Goal: Task Accomplishment & Management: Complete application form

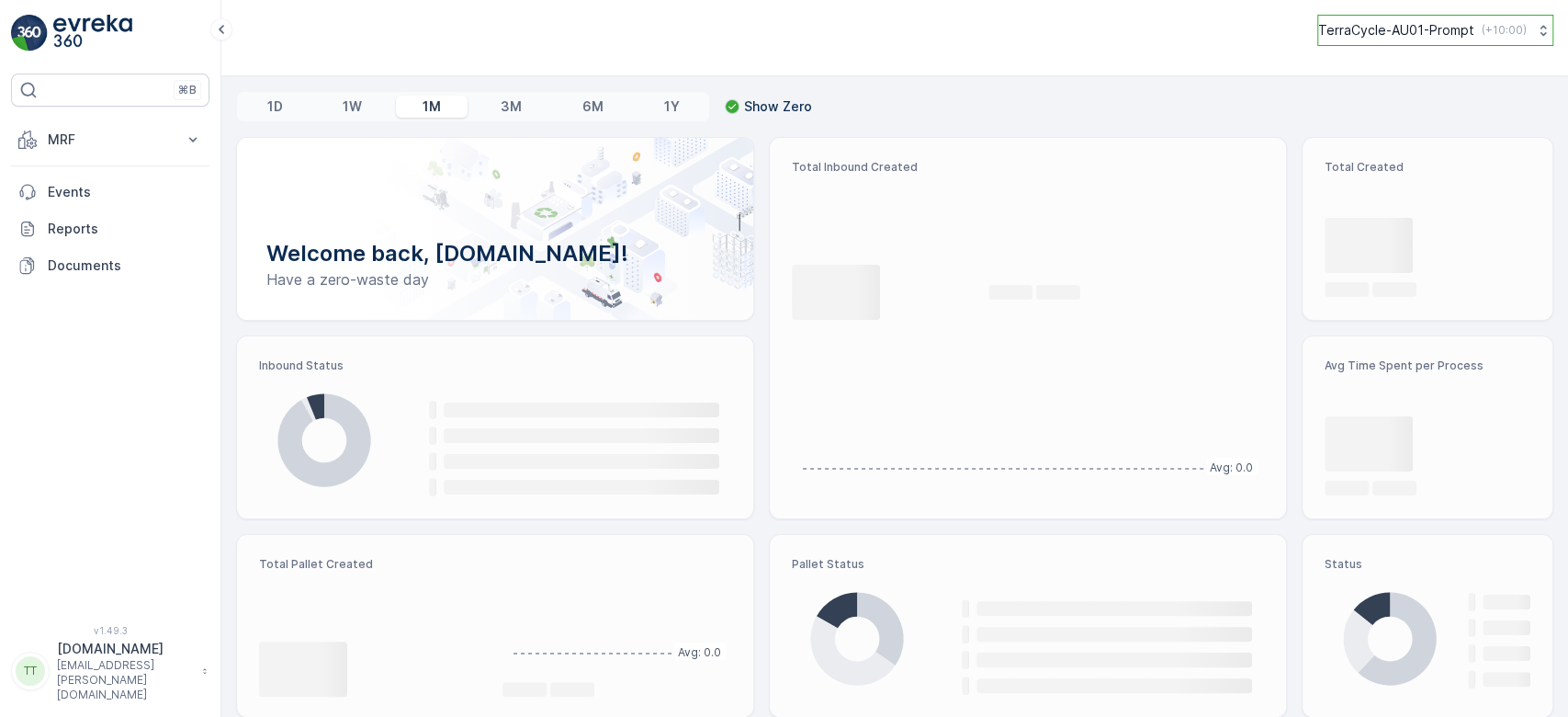
click at [1424, 23] on p "TerraCycle-AU01-Prompt" at bounding box center [1396, 30] width 156 height 18
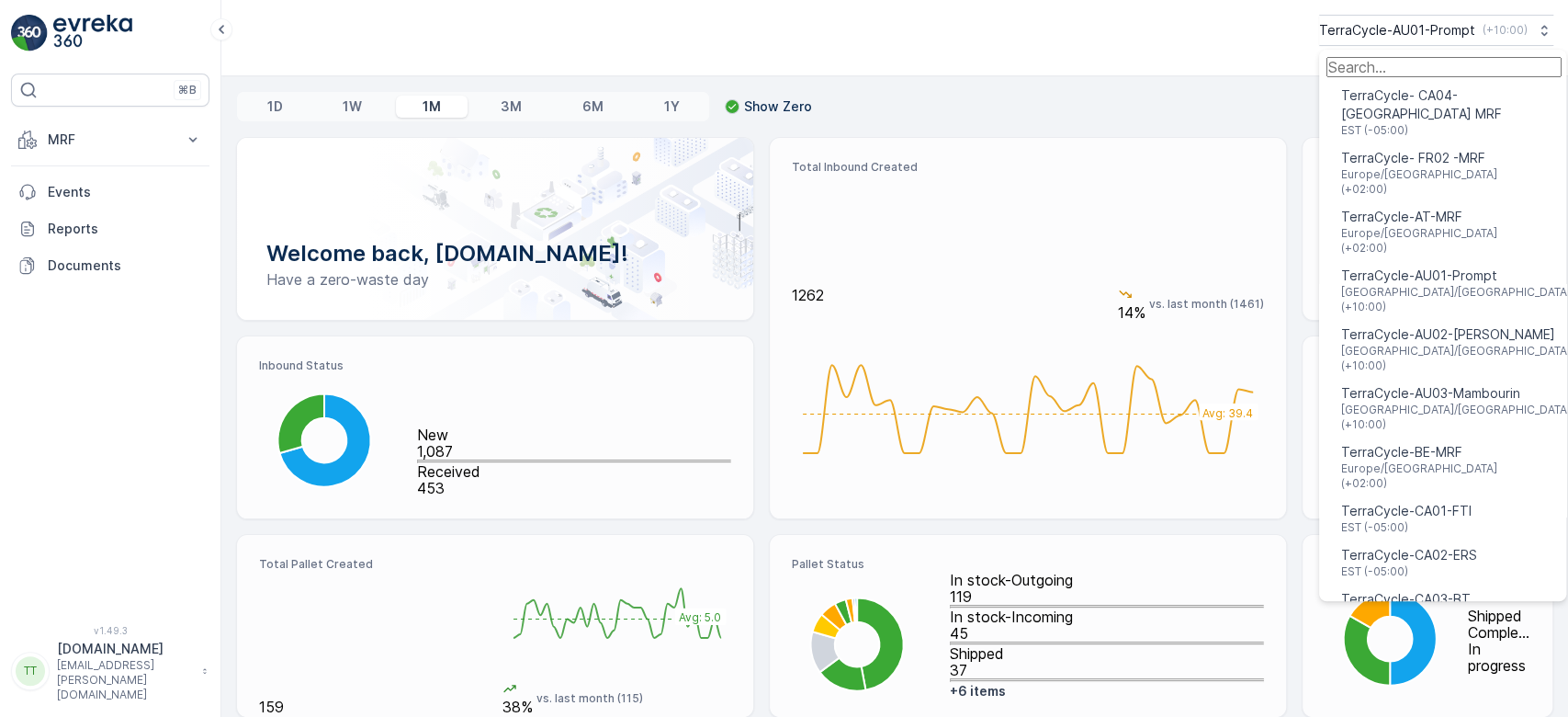
click at [1371, 69] on input "Menu" at bounding box center [1444, 67] width 235 height 20
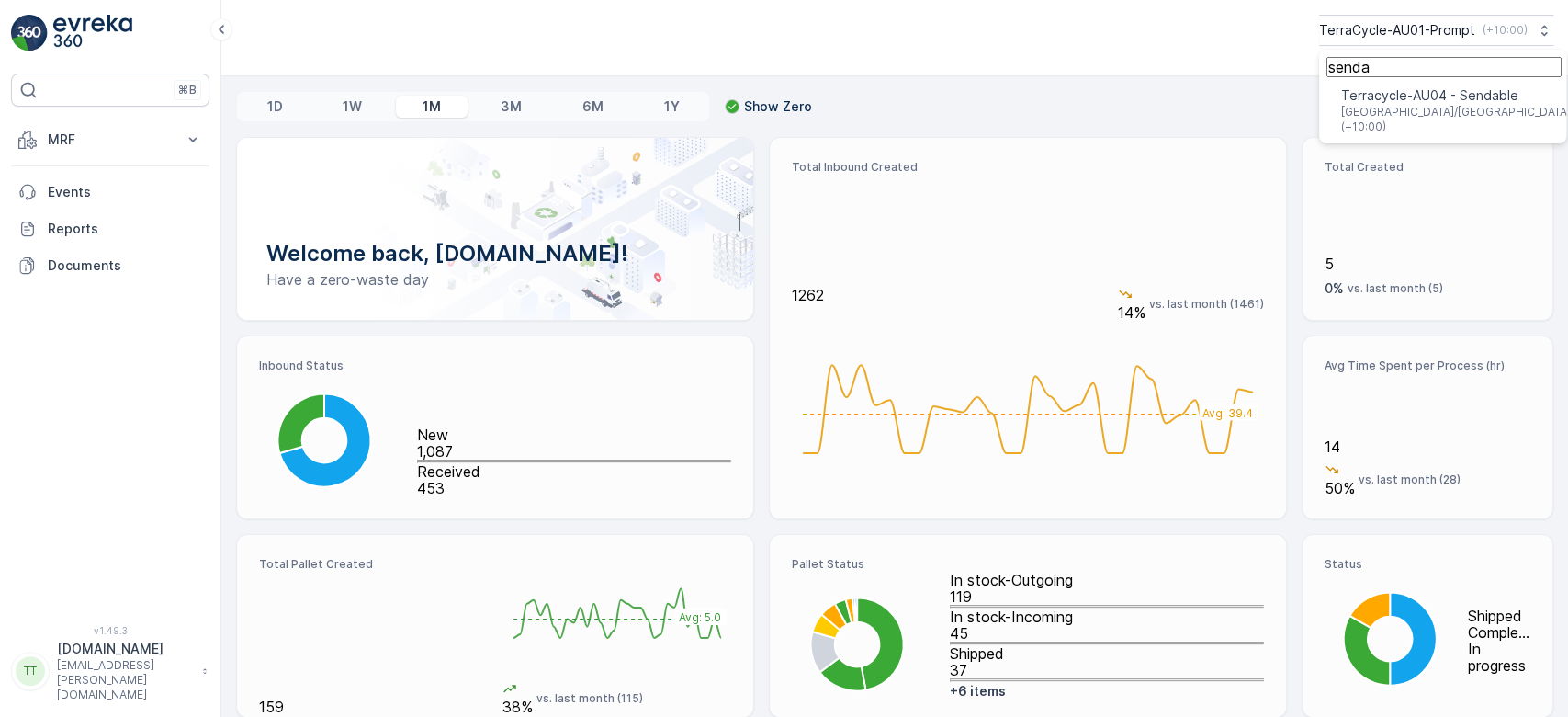
type input "senda"
click at [1402, 121] on span "[GEOGRAPHIC_DATA]/[GEOGRAPHIC_DATA] (+10:00)" at bounding box center [1456, 119] width 230 height 29
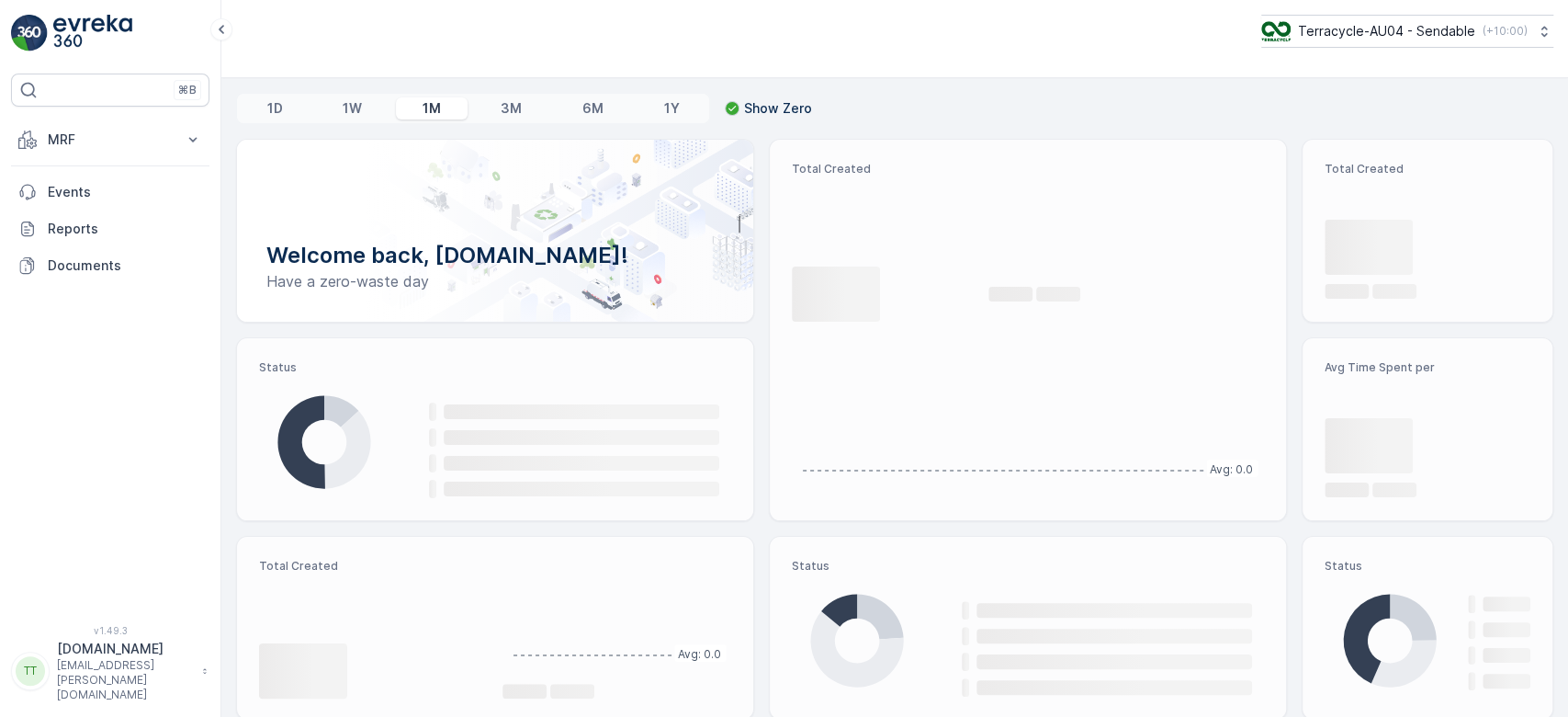
click at [110, 150] on button "MRF" at bounding box center [110, 140] width 199 height 37
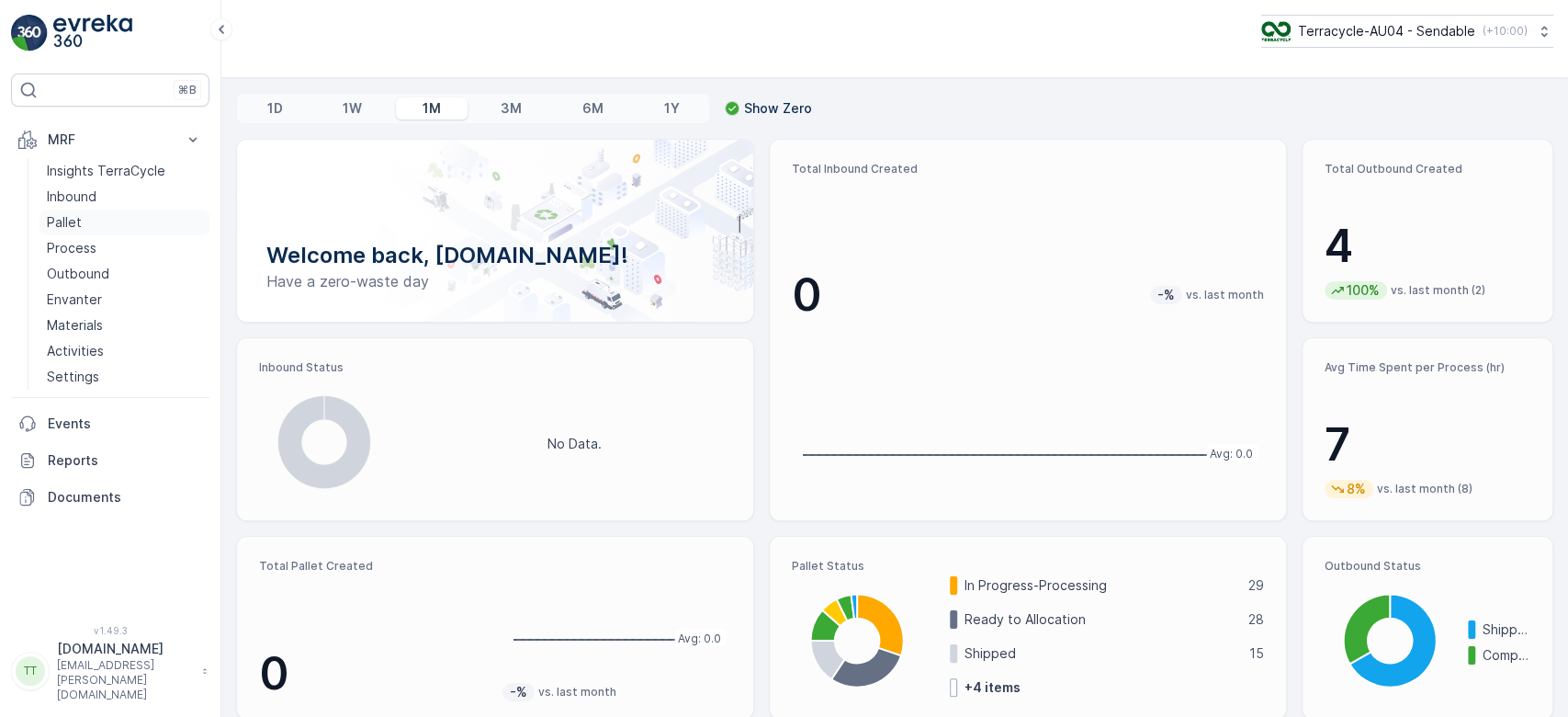
click at [79, 220] on p "Pallet" at bounding box center [64, 222] width 35 height 18
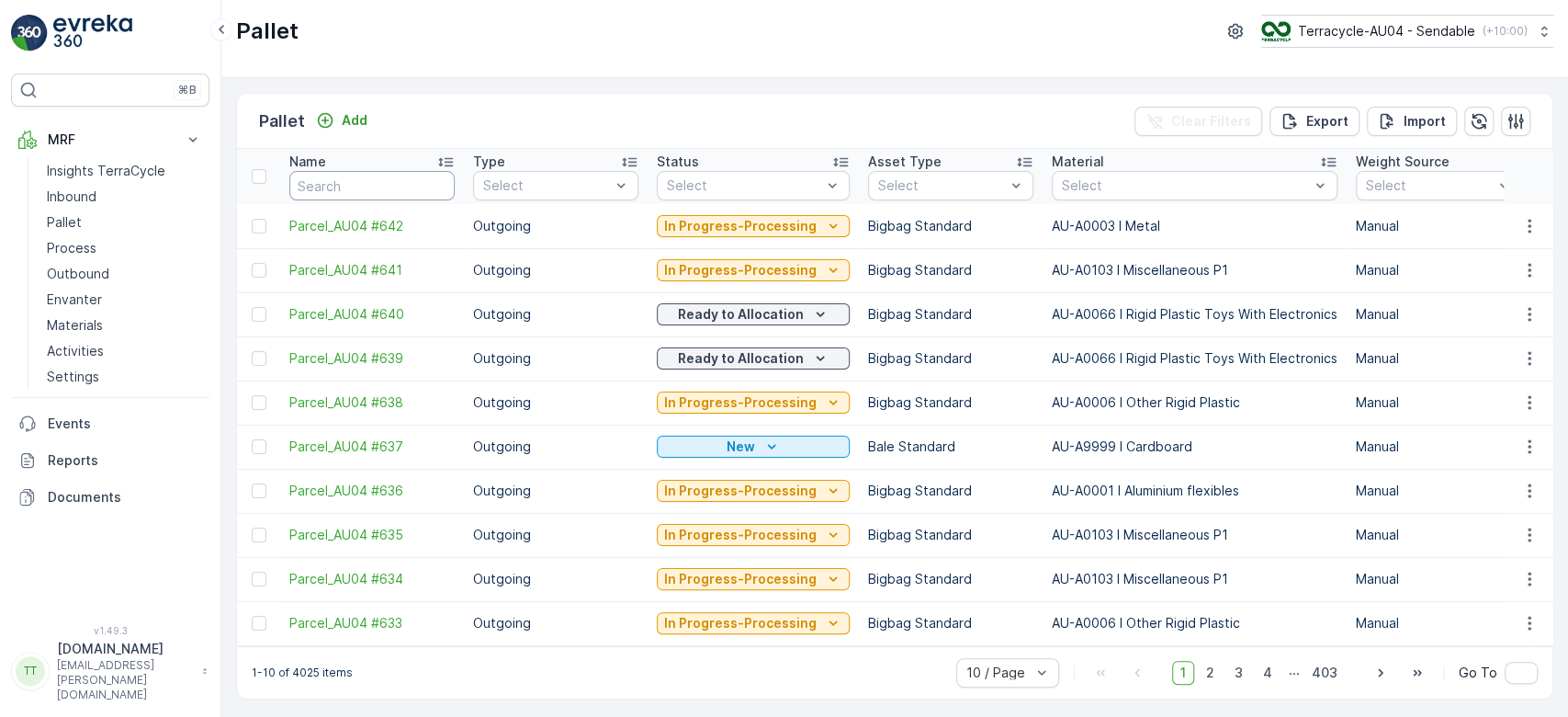
click at [367, 183] on input "text" at bounding box center [372, 185] width 166 height 29
type input "FD"
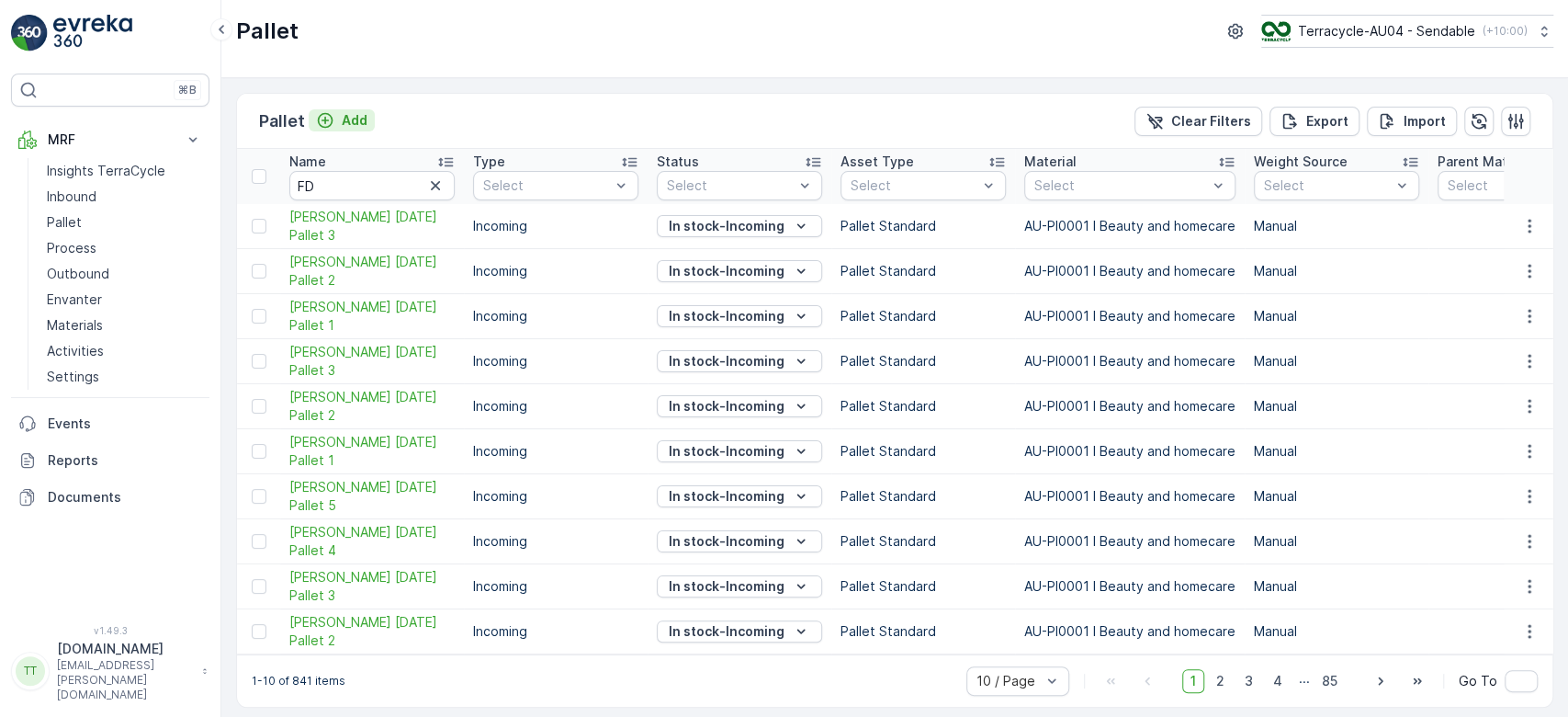
click at [357, 114] on p "Add" at bounding box center [355, 120] width 26 height 18
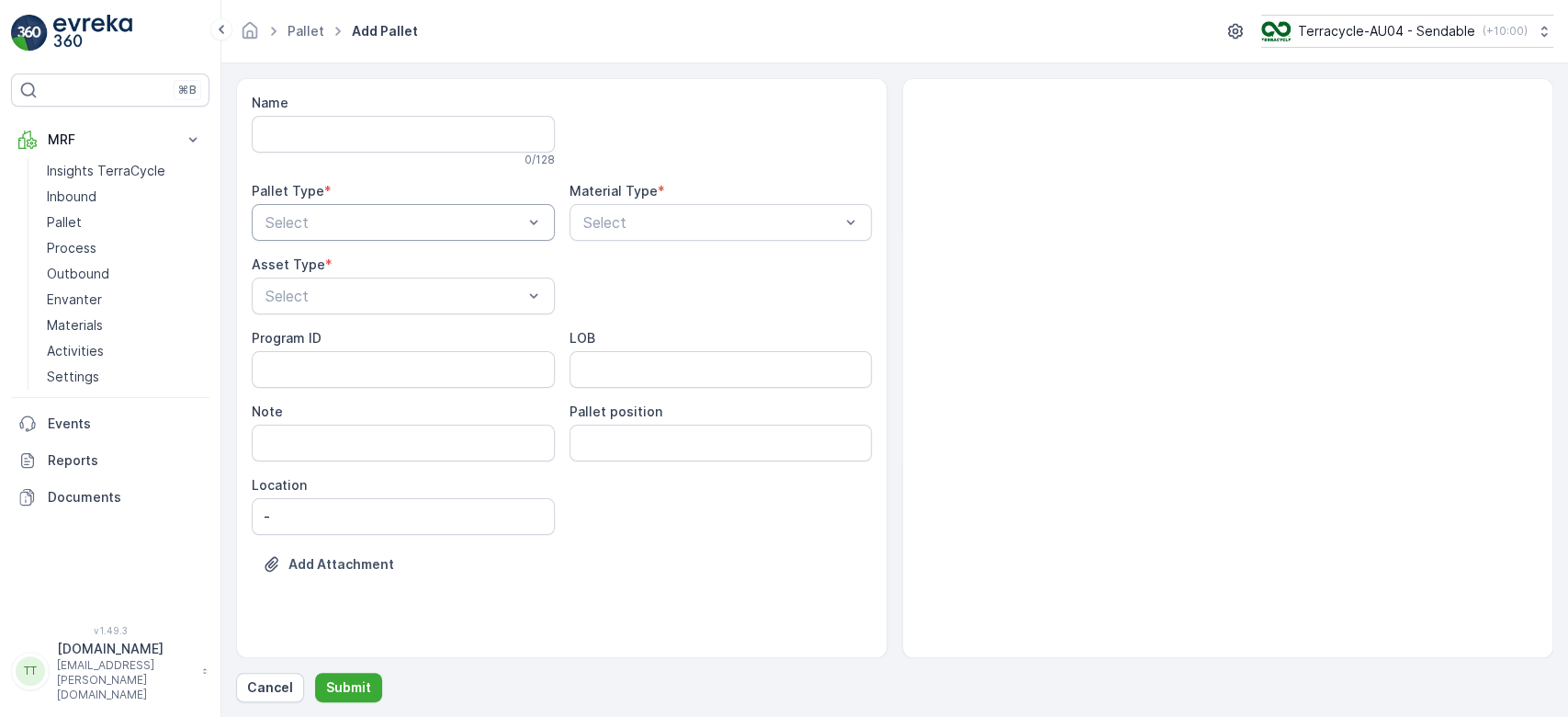
drag, startPoint x: 381, startPoint y: 239, endPoint x: 374, endPoint y: 215, distance: 25.0
click at [381, 239] on div "Name 0 / 128 Pallet Type * Select Material Type * Select Asset Type * Select Pr…" at bounding box center [562, 347] width 620 height 507
click at [340, 269] on div "Incoming" at bounding box center [403, 266] width 281 height 16
drag, startPoint x: 580, startPoint y: 249, endPoint x: 595, endPoint y: 234, distance: 21.2
click at [580, 249] on div "Name 0 / 128 Pallet Type * option Incoming, selected. Incoming Material Type * …" at bounding box center [562, 347] width 620 height 507
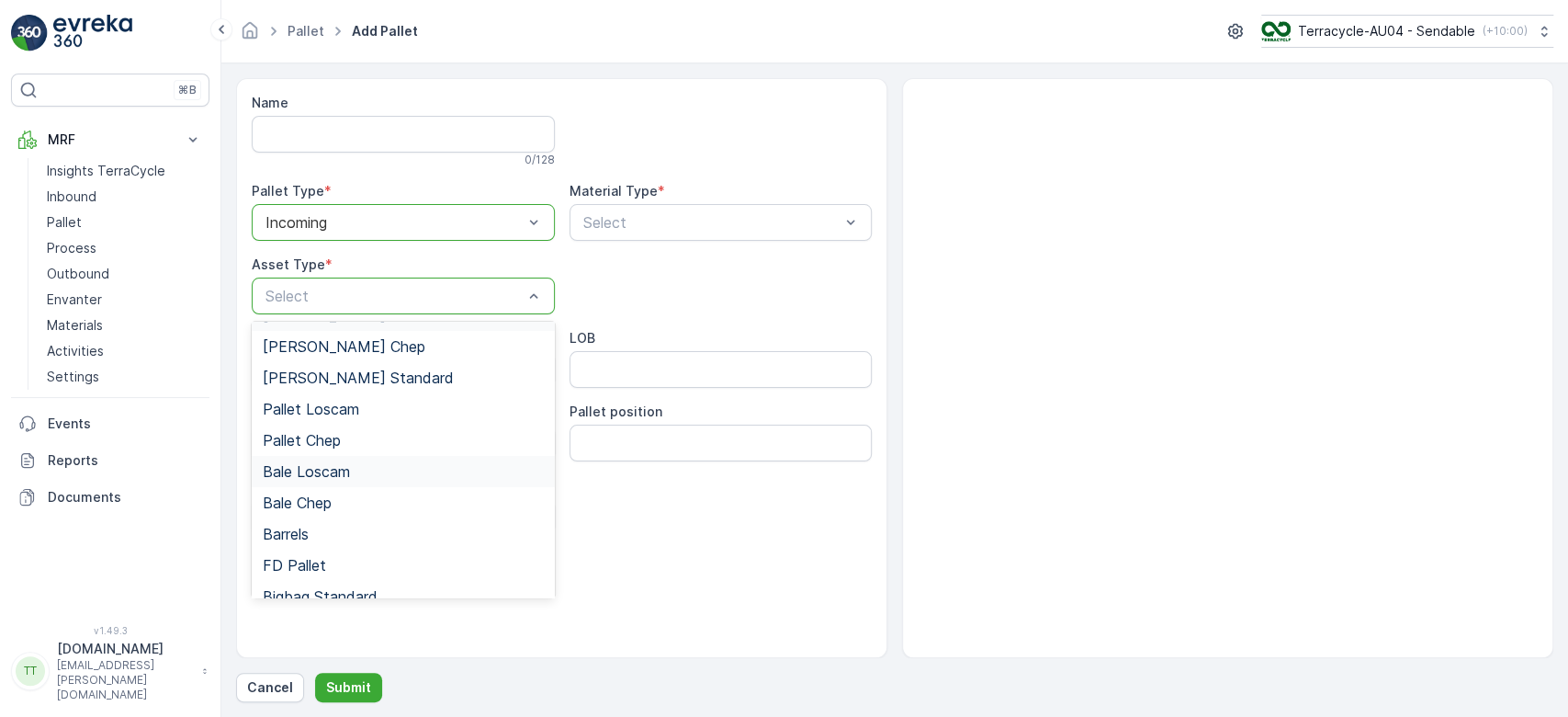
scroll to position [169, 0]
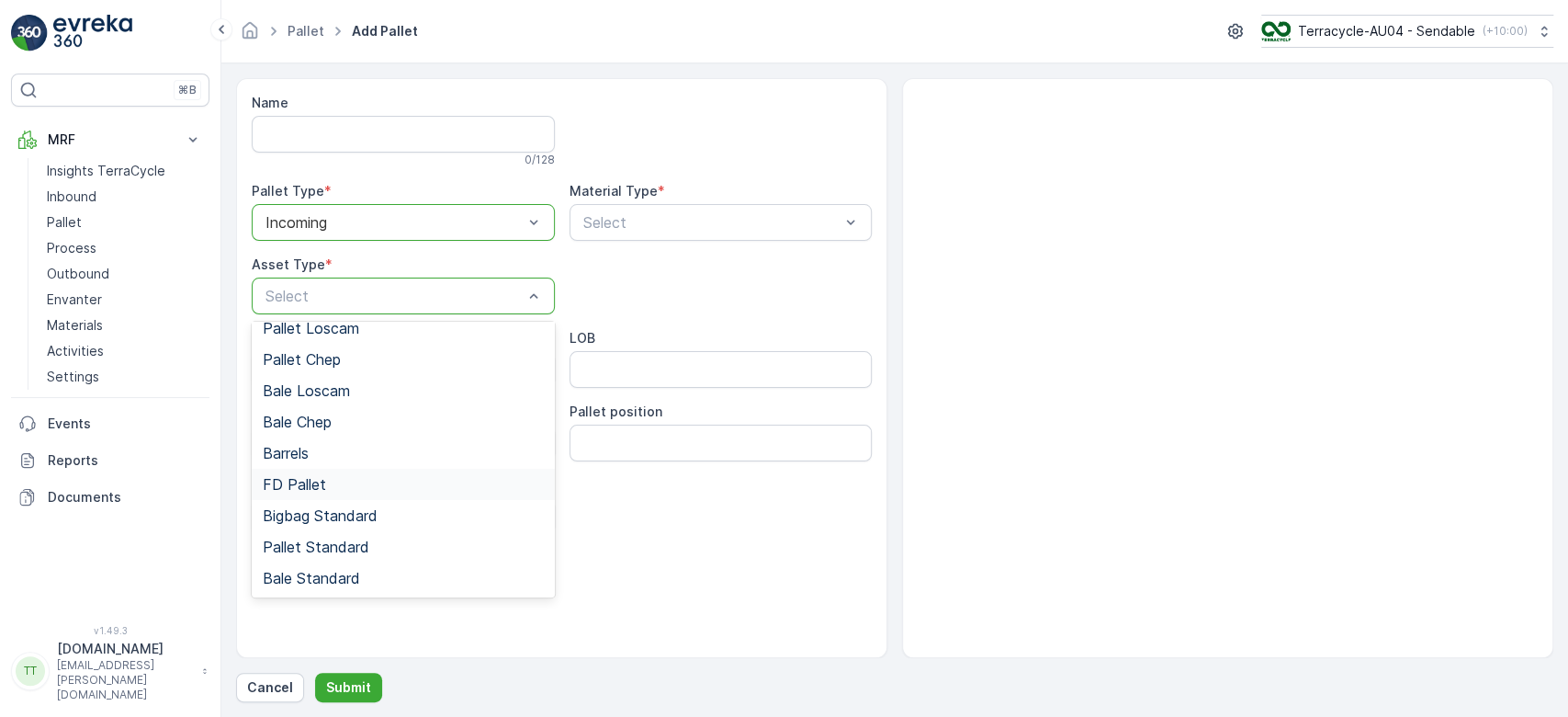
click at [304, 491] on div "FD Pallet" at bounding box center [403, 484] width 303 height 31
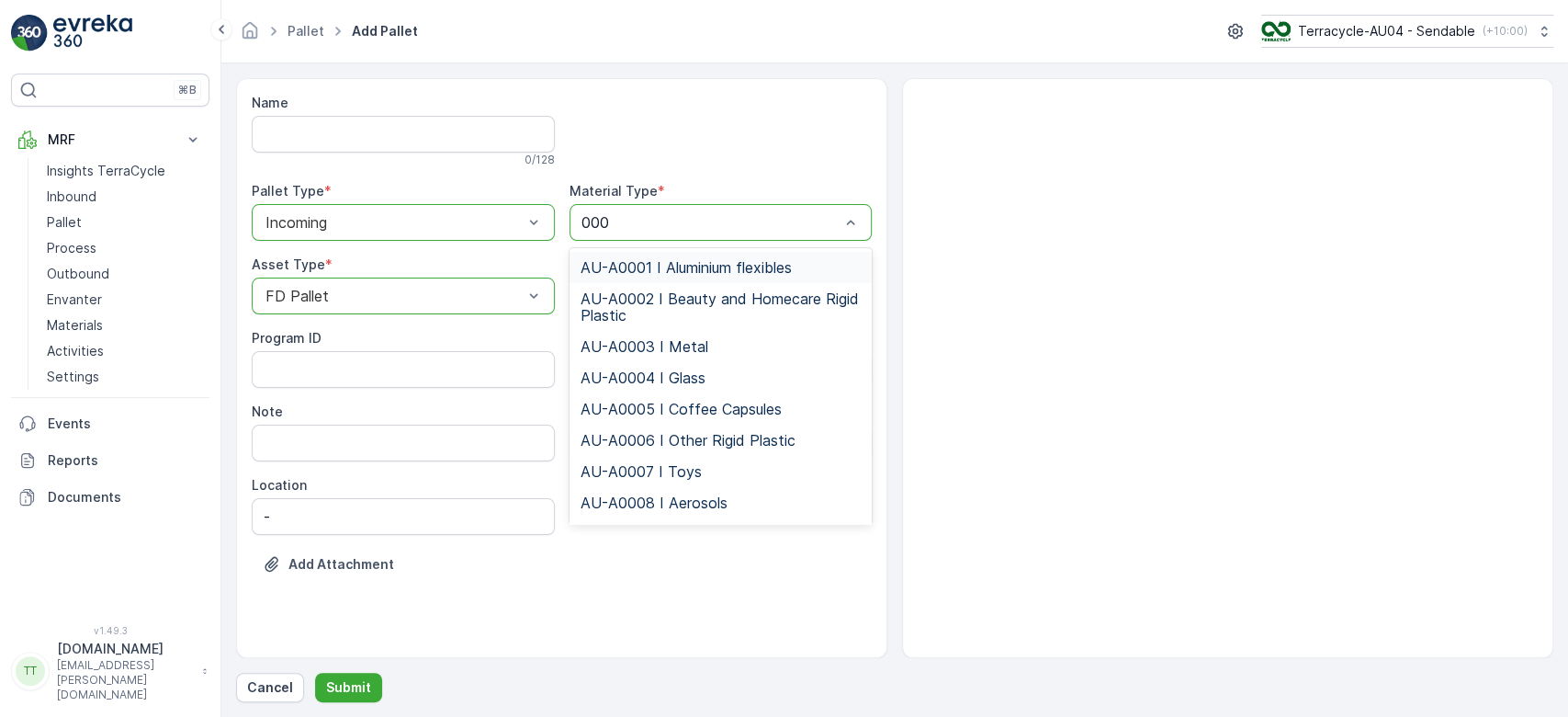
type input "0001"
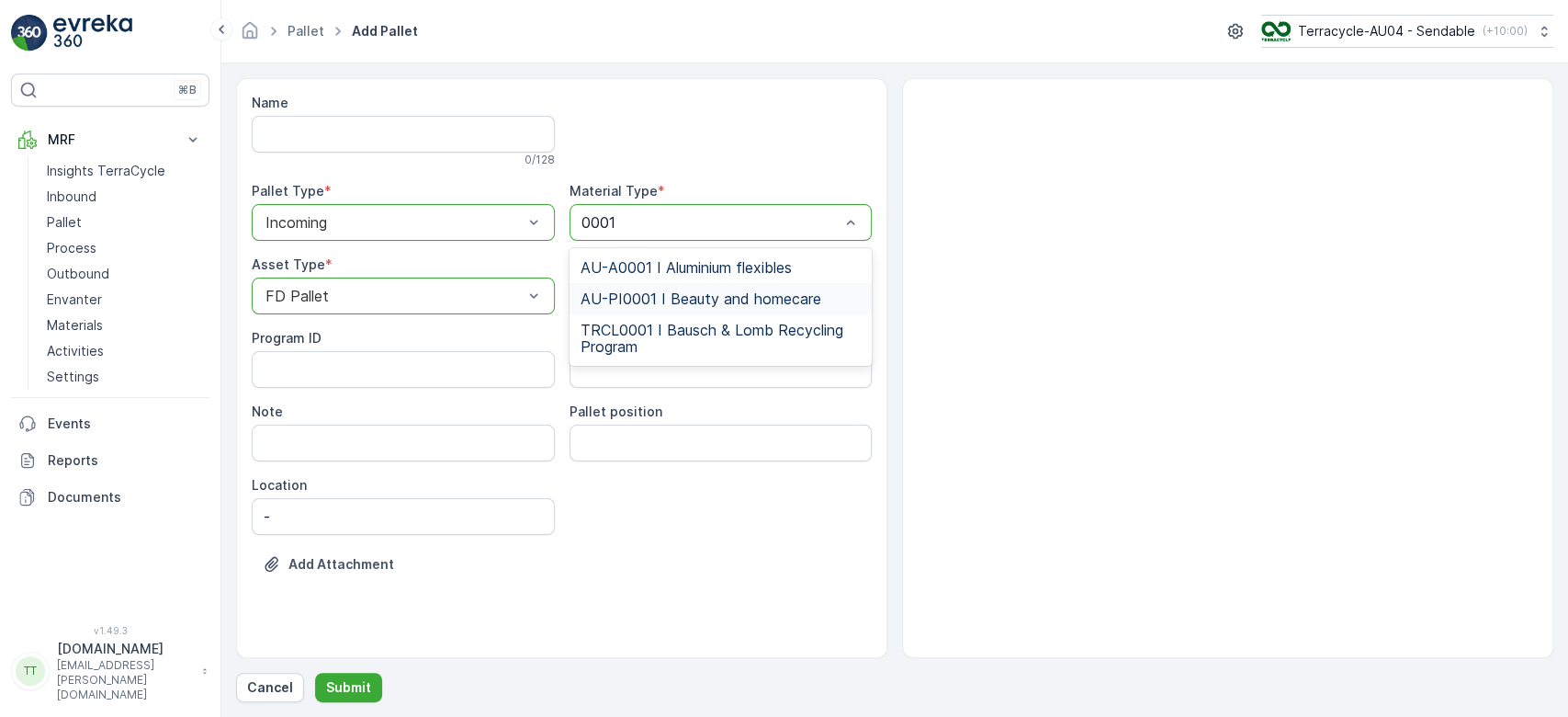
click at [663, 310] on div "AU-PI0001 I Beauty and homecare" at bounding box center [721, 298] width 303 height 31
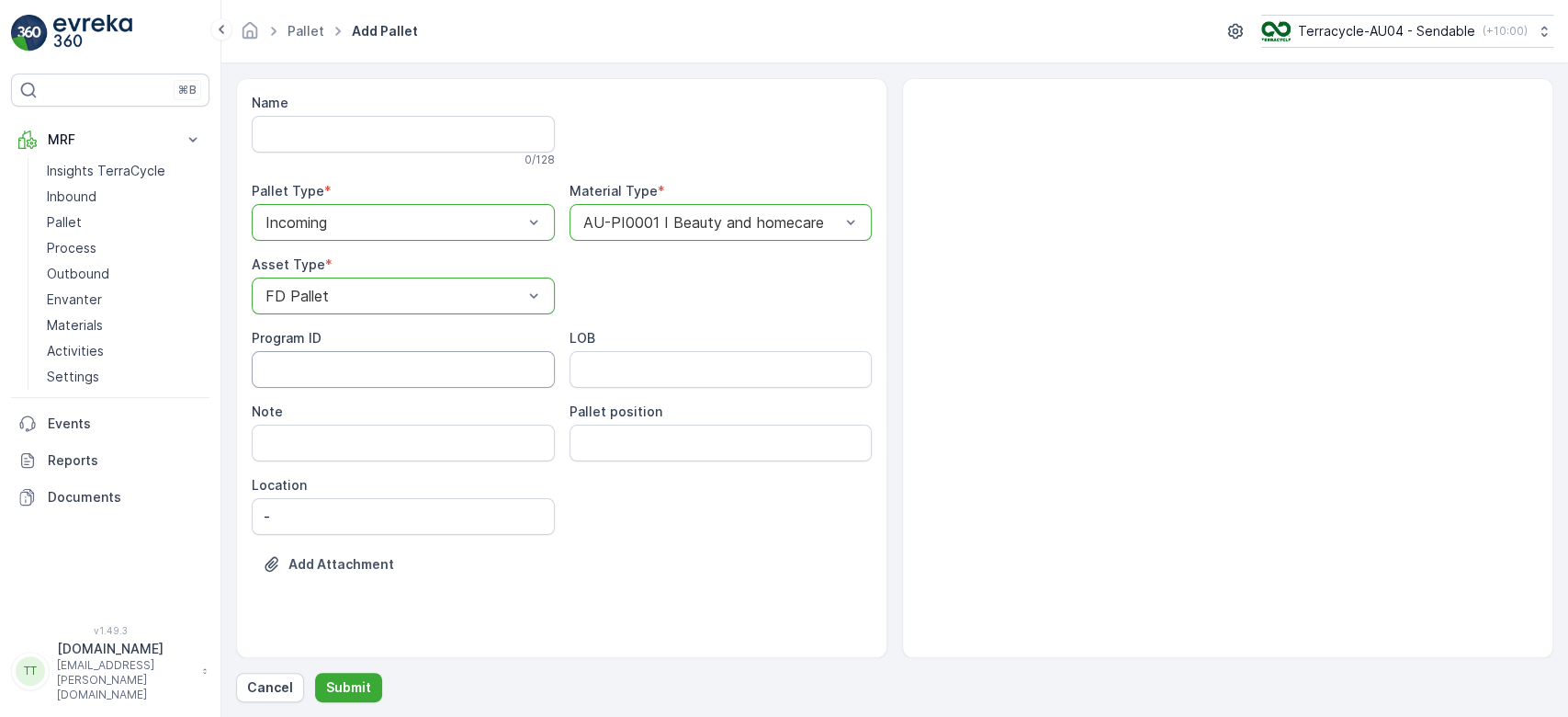
click at [307, 357] on ID "Program ID" at bounding box center [403, 369] width 303 height 37
type ID "1252"
click at [640, 368] on input "LOB" at bounding box center [721, 369] width 303 height 37
type input "FD"
click at [381, 129] on input "Name" at bounding box center [403, 134] width 303 height 37
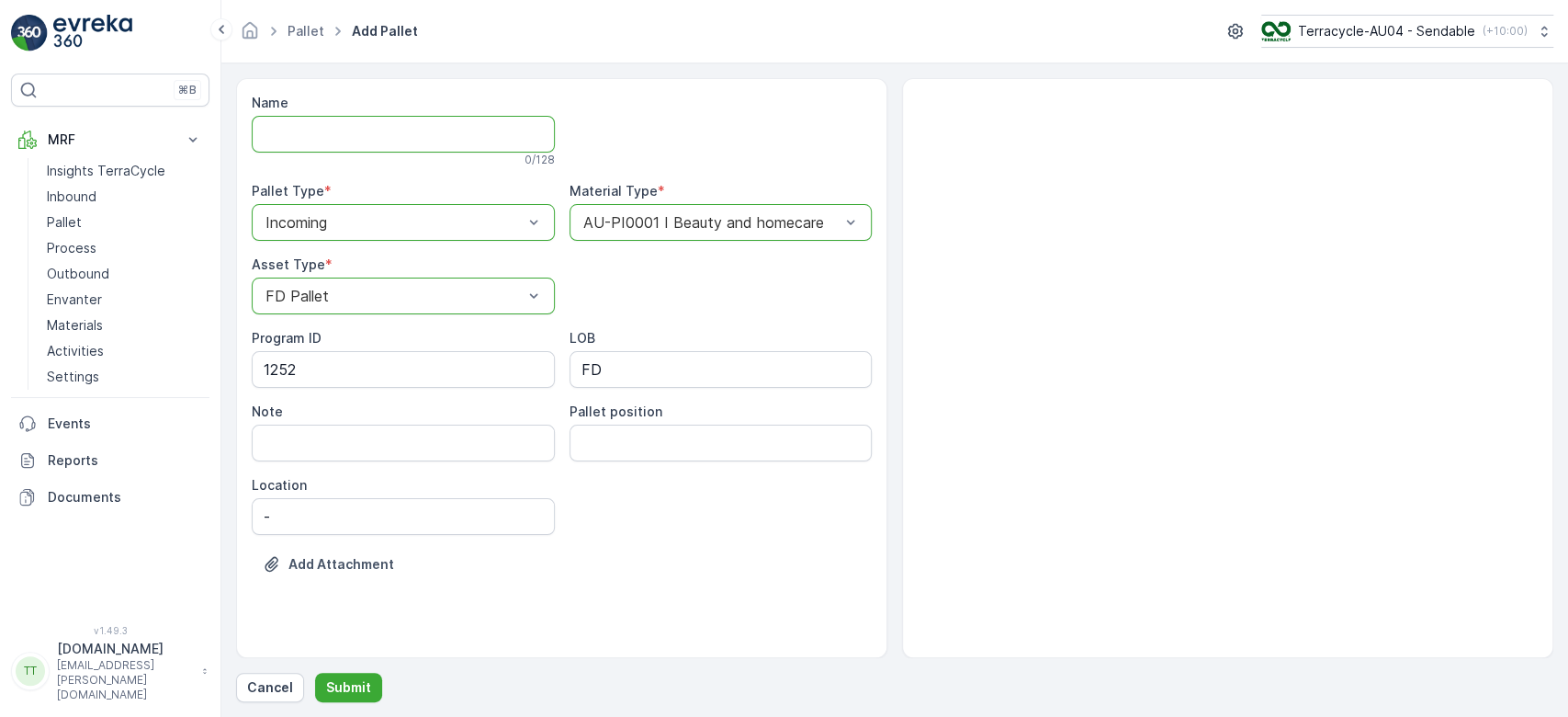
click at [417, 143] on input "Name" at bounding box center [403, 134] width 303 height 37
paste input "FD Mecca 03/09/2025 Pallet"
click at [351, 135] on input "FD Mecca 03/09/2025 Pallet" at bounding box center [403, 134] width 303 height 37
click at [494, 143] on input "FD Mecca 010/09/2025 Pallet" at bounding box center [403, 134] width 303 height 37
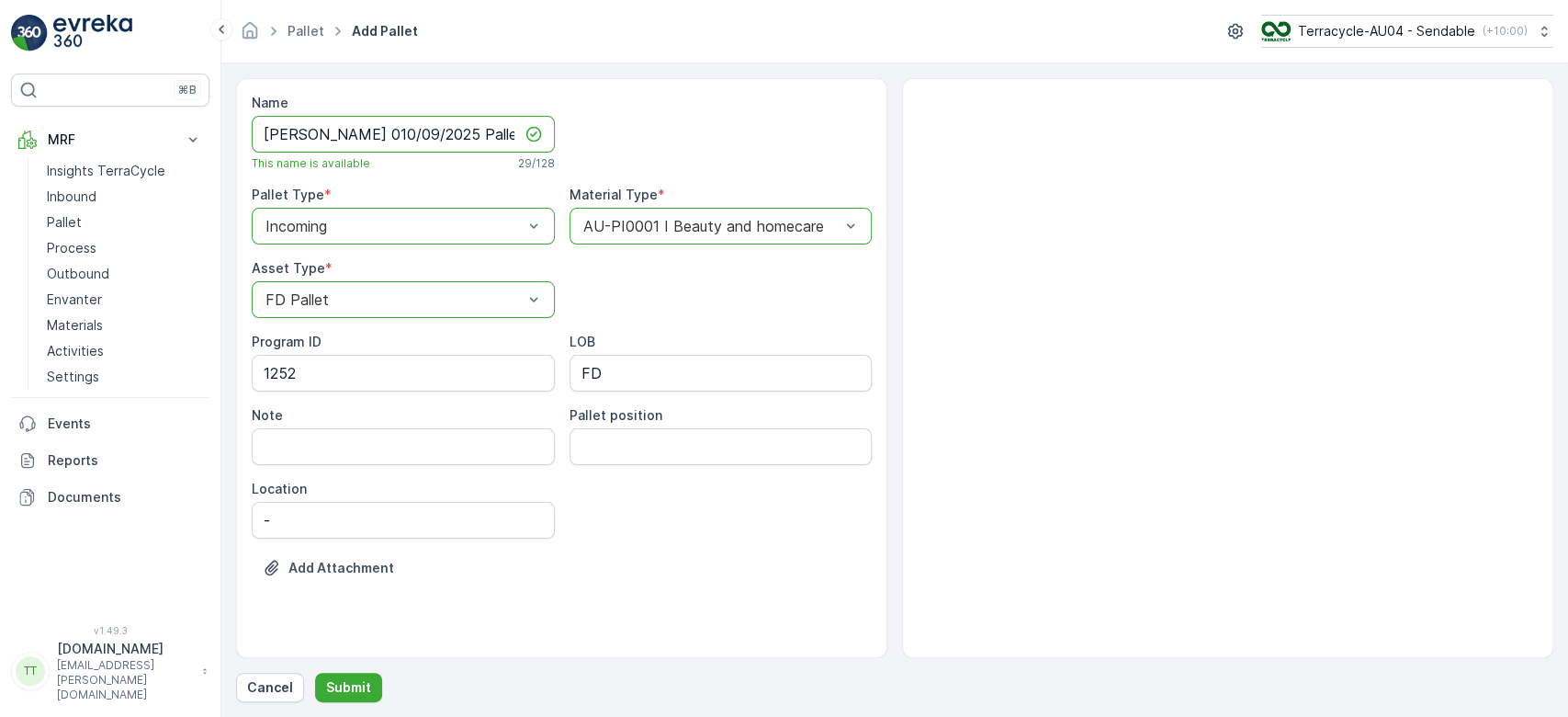
type input "FD Mecca 010/09/2025 Pallet 1"
click at [607, 540] on div "Name FD Mecca 010/09/2025 Pallet 1 This name is available 29 / 128 Pallet Type …" at bounding box center [562, 349] width 620 height 511
click at [354, 693] on p "Submit" at bounding box center [349, 687] width 45 height 18
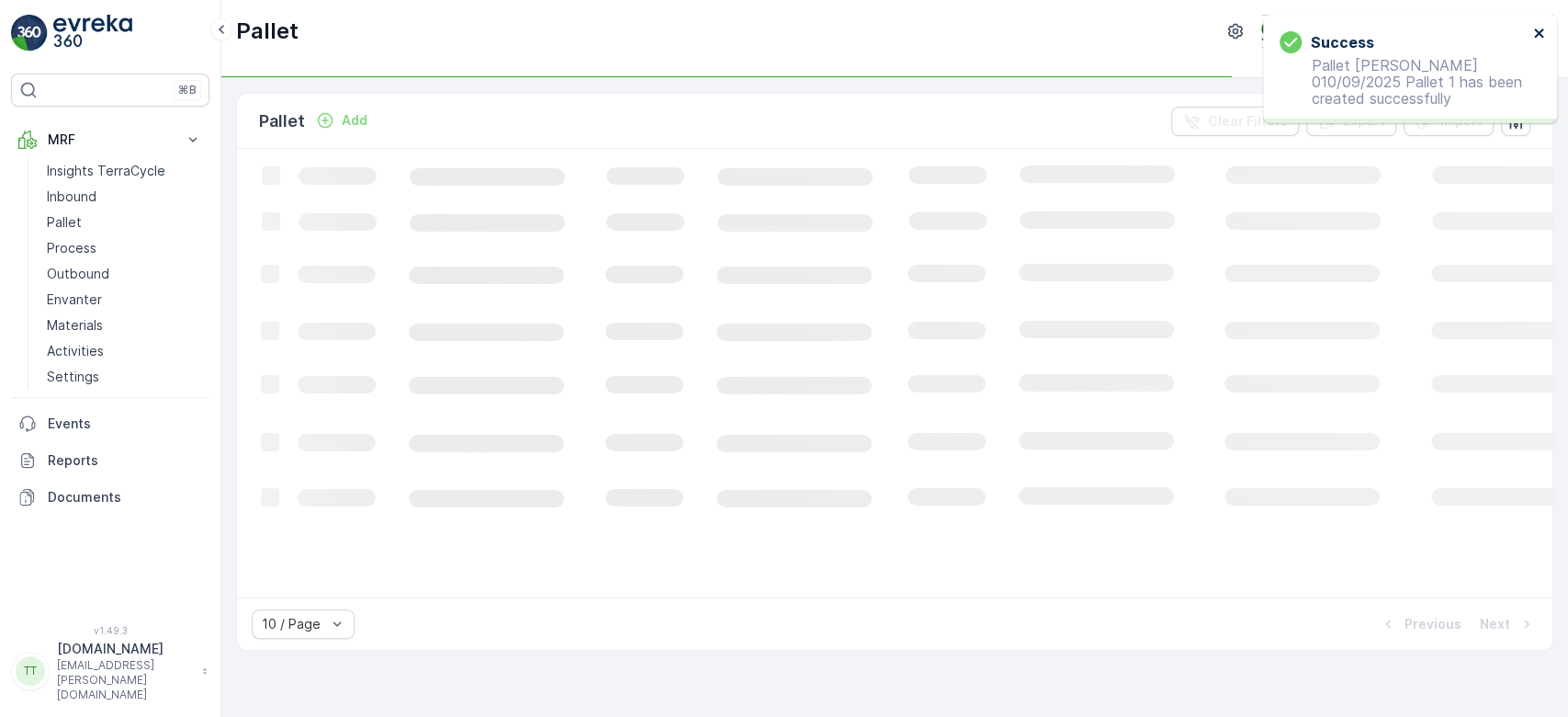
click at [1536, 30] on icon "close" at bounding box center [1538, 32] width 9 height 9
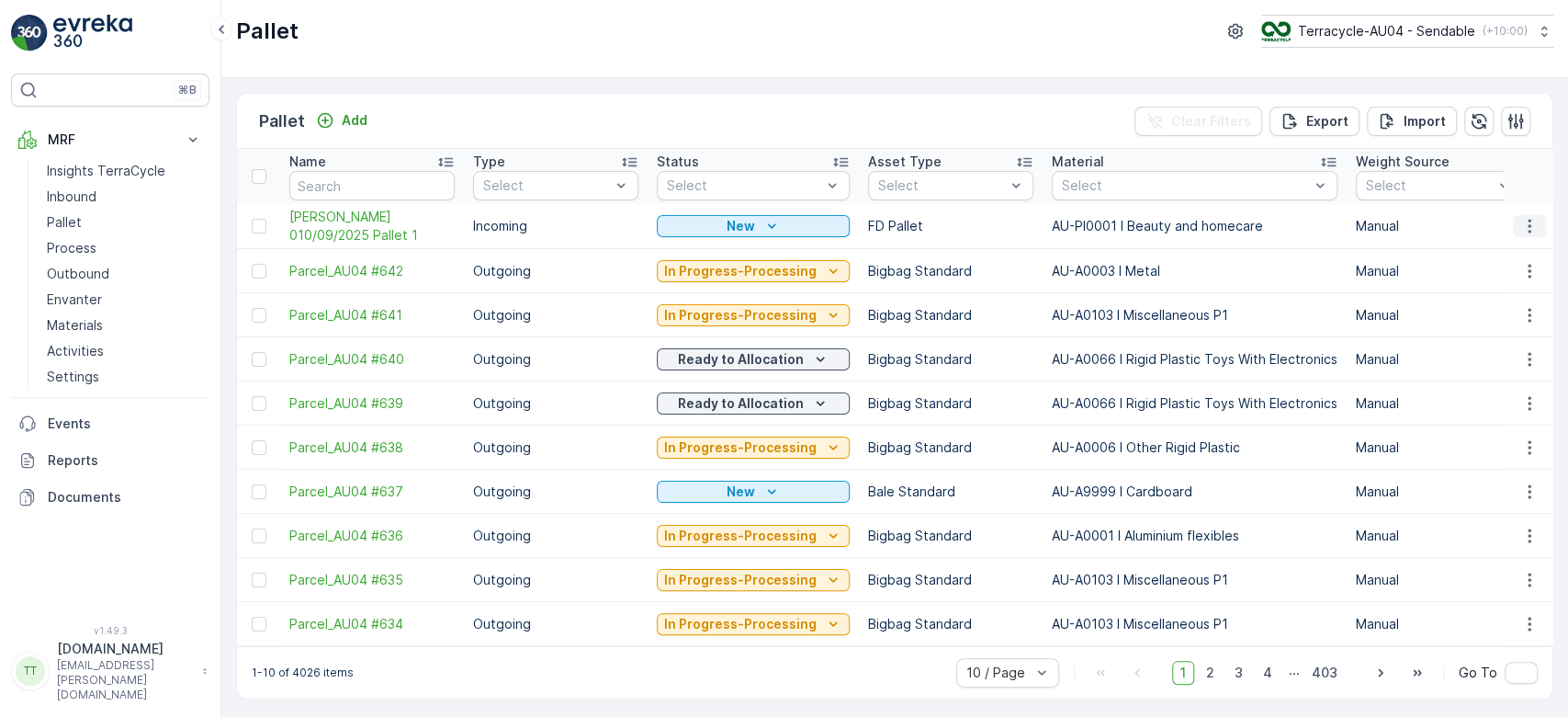
click at [1534, 219] on icon "button" at bounding box center [1529, 226] width 18 height 18
click at [1483, 296] on span "Duplicate Pallet" at bounding box center [1503, 303] width 98 height 18
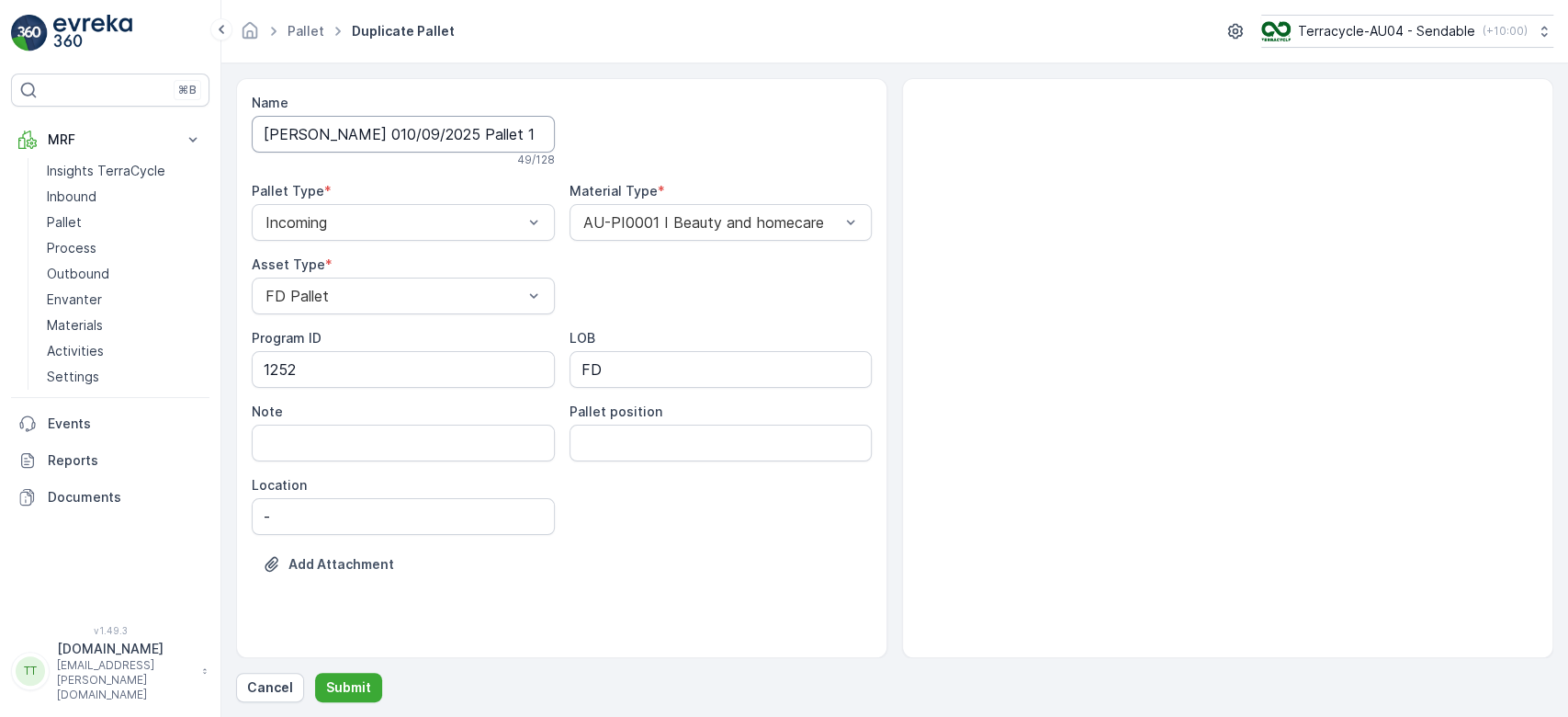
scroll to position [0, 114]
drag, startPoint x: 477, startPoint y: 140, endPoint x: 757, endPoint y: 130, distance: 280.2
click at [755, 130] on div "Name FD Mecca 010/09/2025 Pallet 1 Copy #1757400833905 49 / 128 Pallet Type * I…" at bounding box center [562, 347] width 620 height 507
type input "FD Mecca 010/09/2025 Pallet 2"
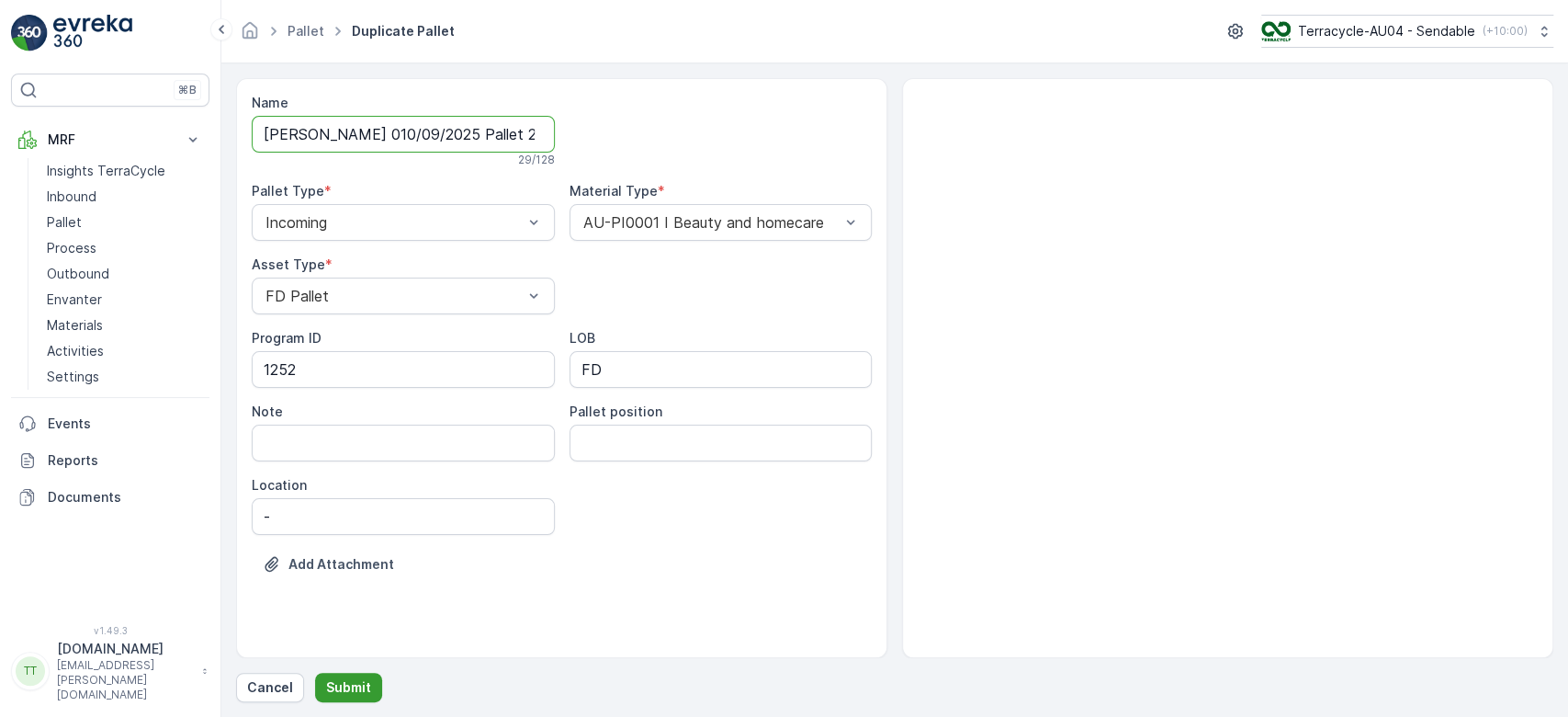
click at [345, 680] on p "Submit" at bounding box center [349, 687] width 45 height 18
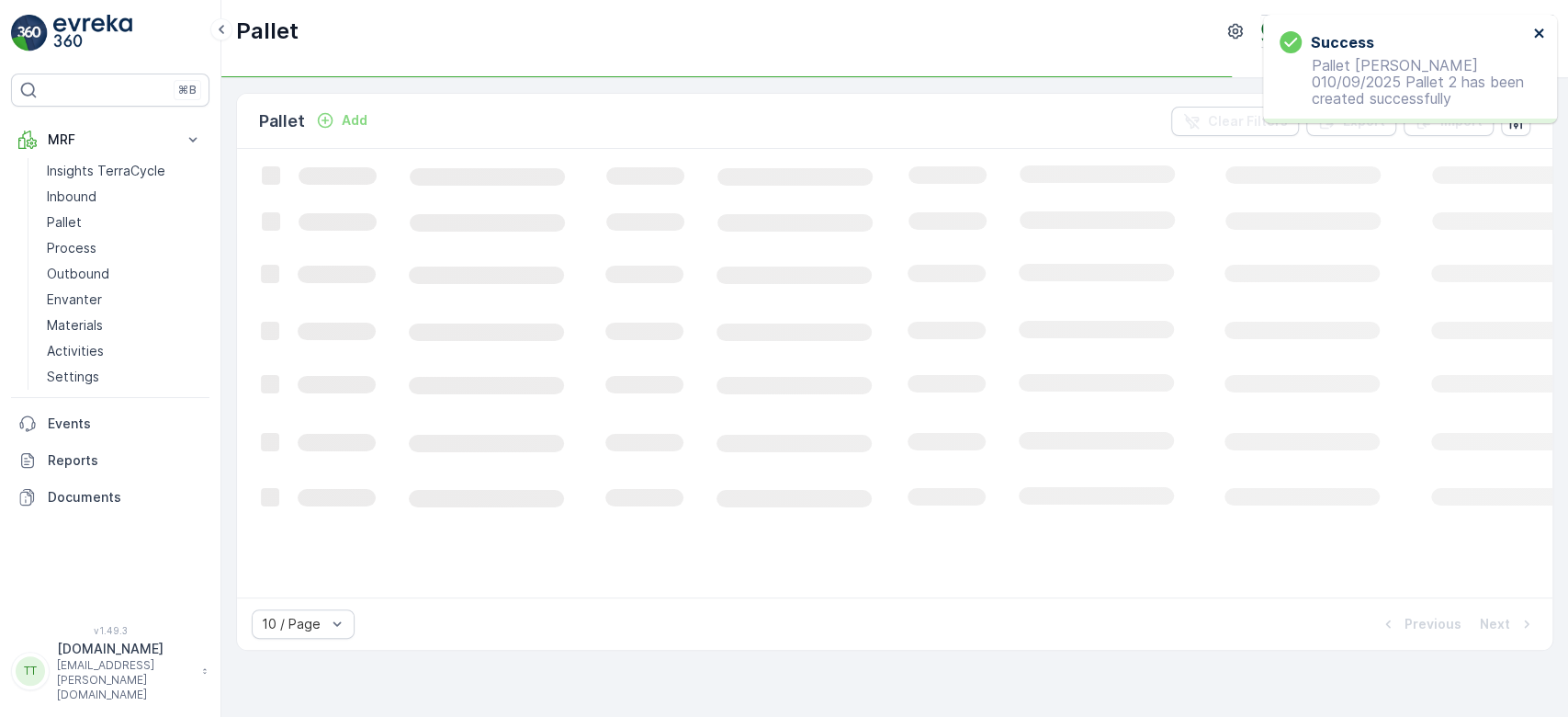
click at [1538, 28] on icon "close" at bounding box center [1539, 33] width 13 height 15
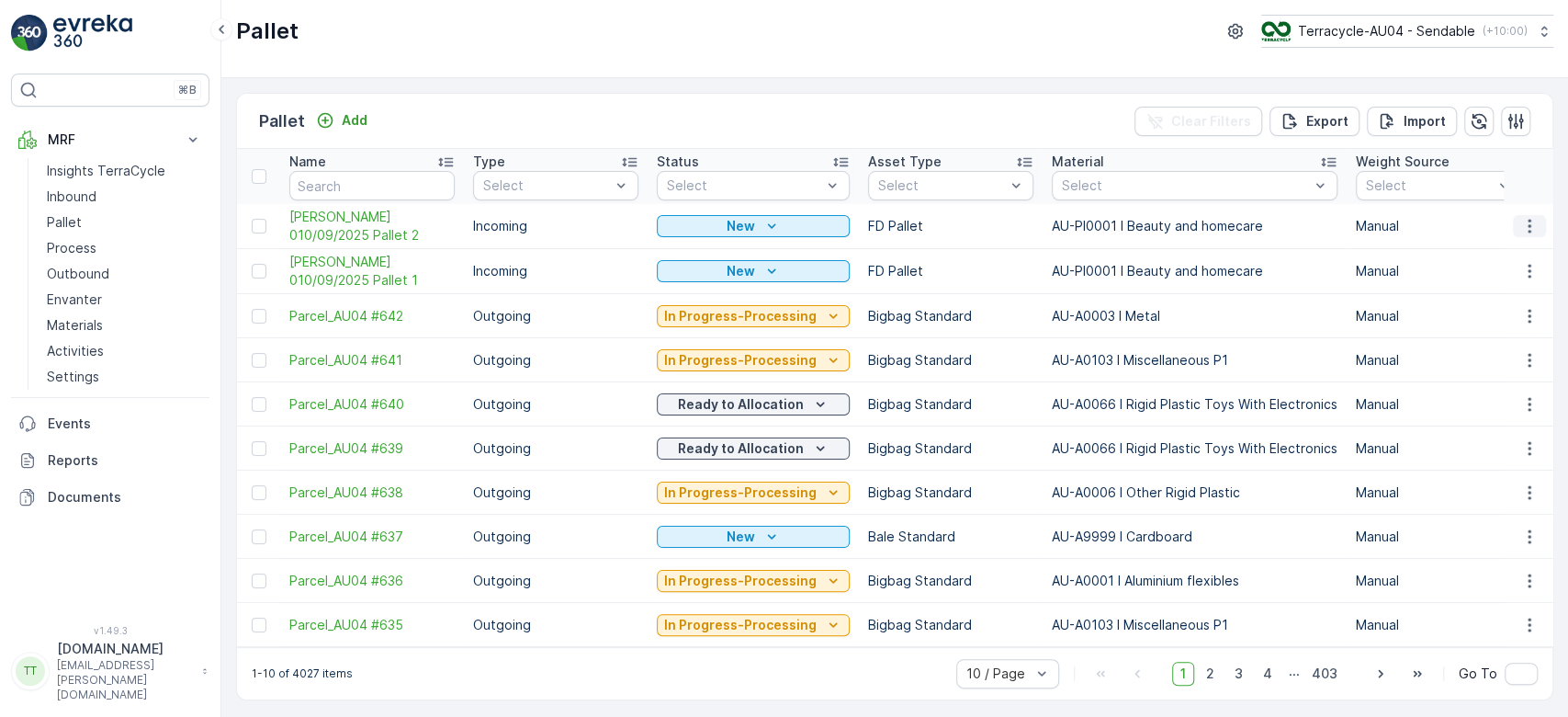
click at [1521, 222] on icon "button" at bounding box center [1529, 226] width 18 height 18
click at [1478, 301] on span "Duplicate Pallet" at bounding box center [1503, 303] width 98 height 18
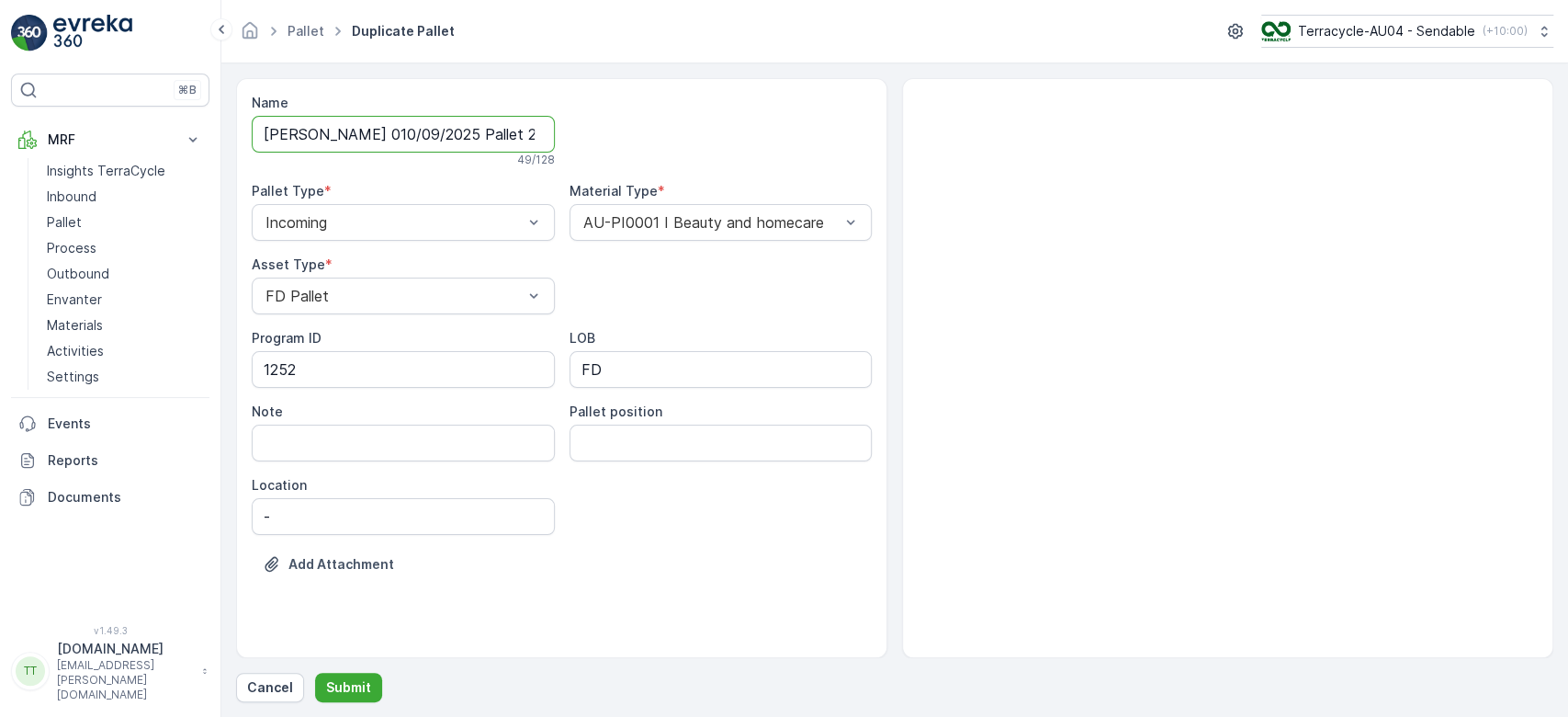
scroll to position [0, 112]
drag, startPoint x: 473, startPoint y: 136, endPoint x: 823, endPoint y: 140, distance: 350.0
click at [823, 140] on div "Name FD Mecca 010/09/2025 Pallet 2 Copy #1757400841785 49 / 128 Pallet Type * I…" at bounding box center [562, 347] width 620 height 507
type input "FD Mecca 010/09/2025 Pallet 3"
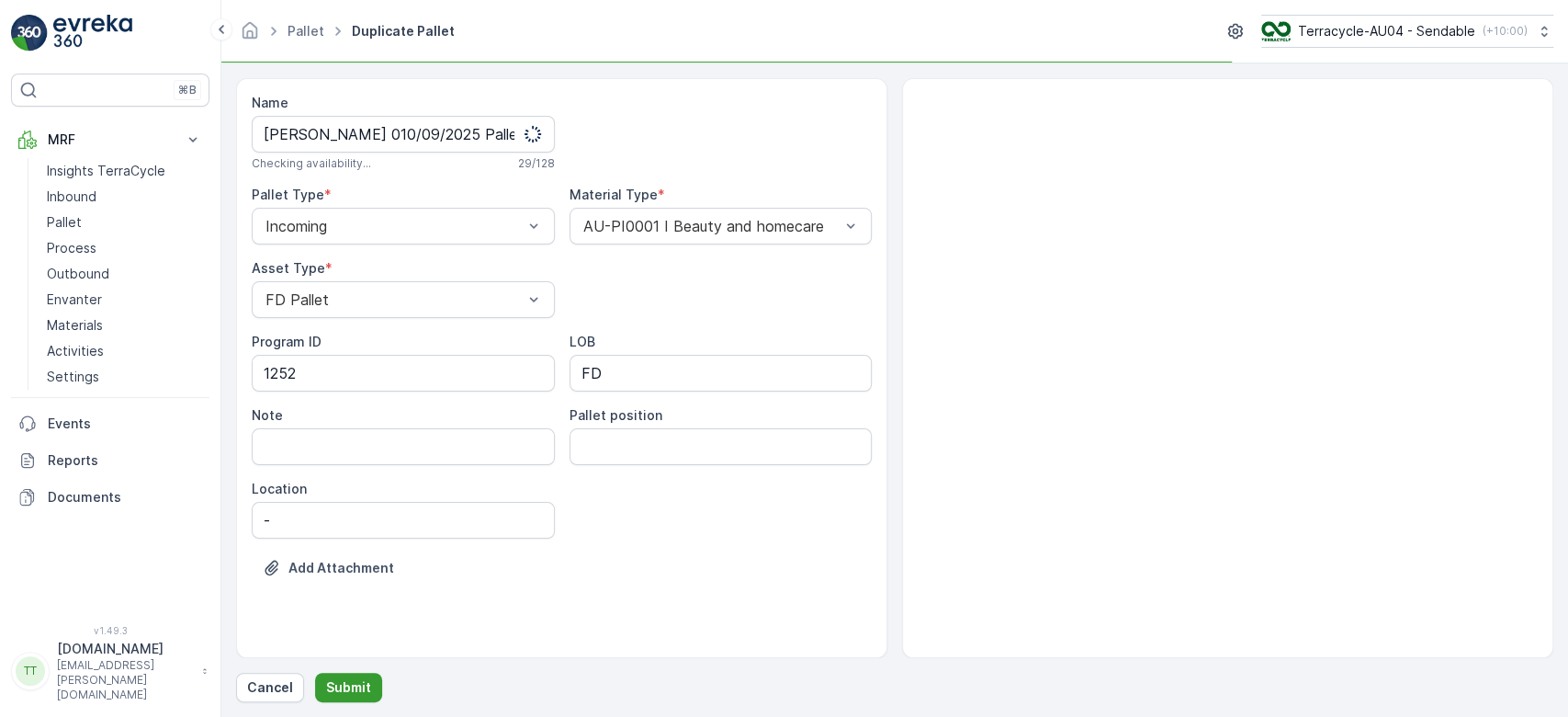
click at [340, 687] on p "Submit" at bounding box center [349, 687] width 45 height 18
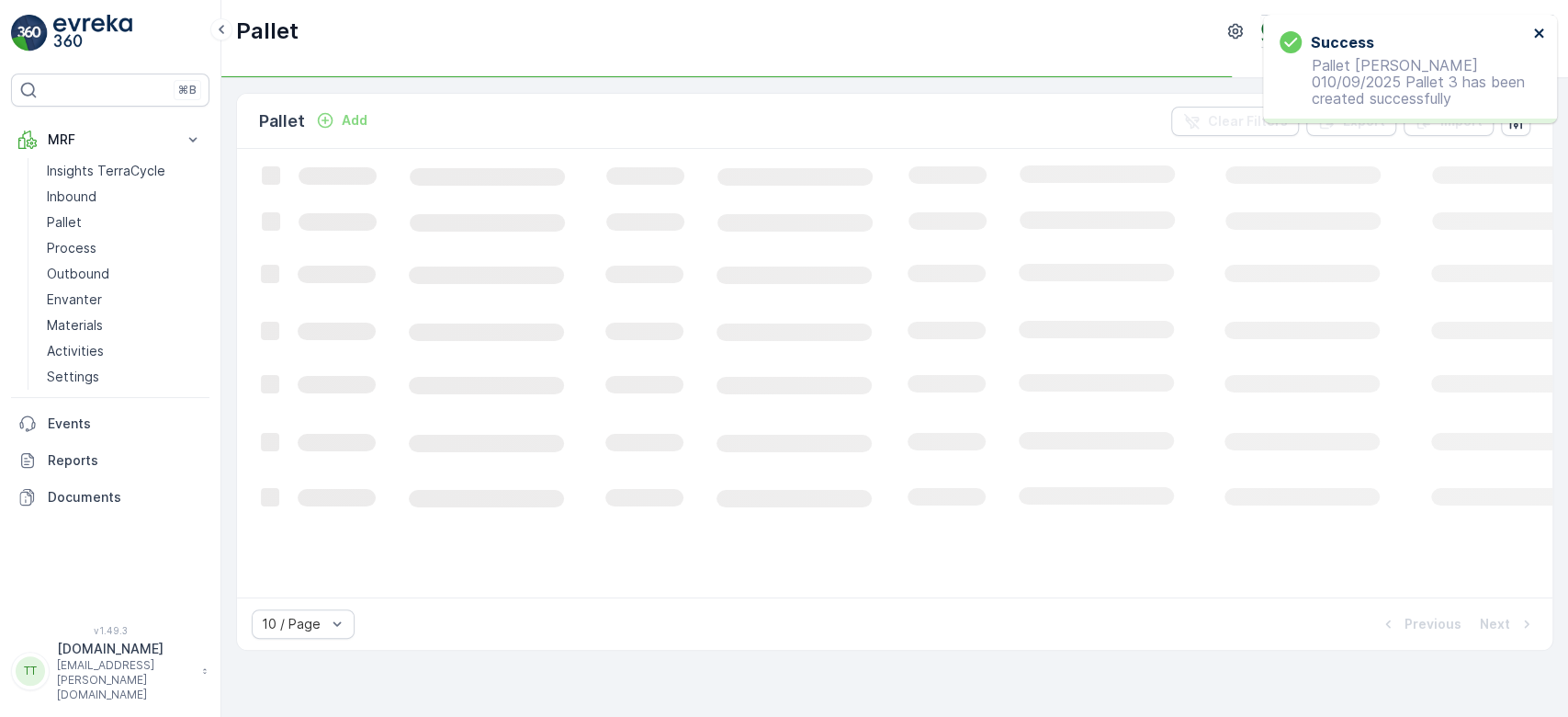
click at [1536, 31] on icon "close" at bounding box center [1538, 32] width 9 height 9
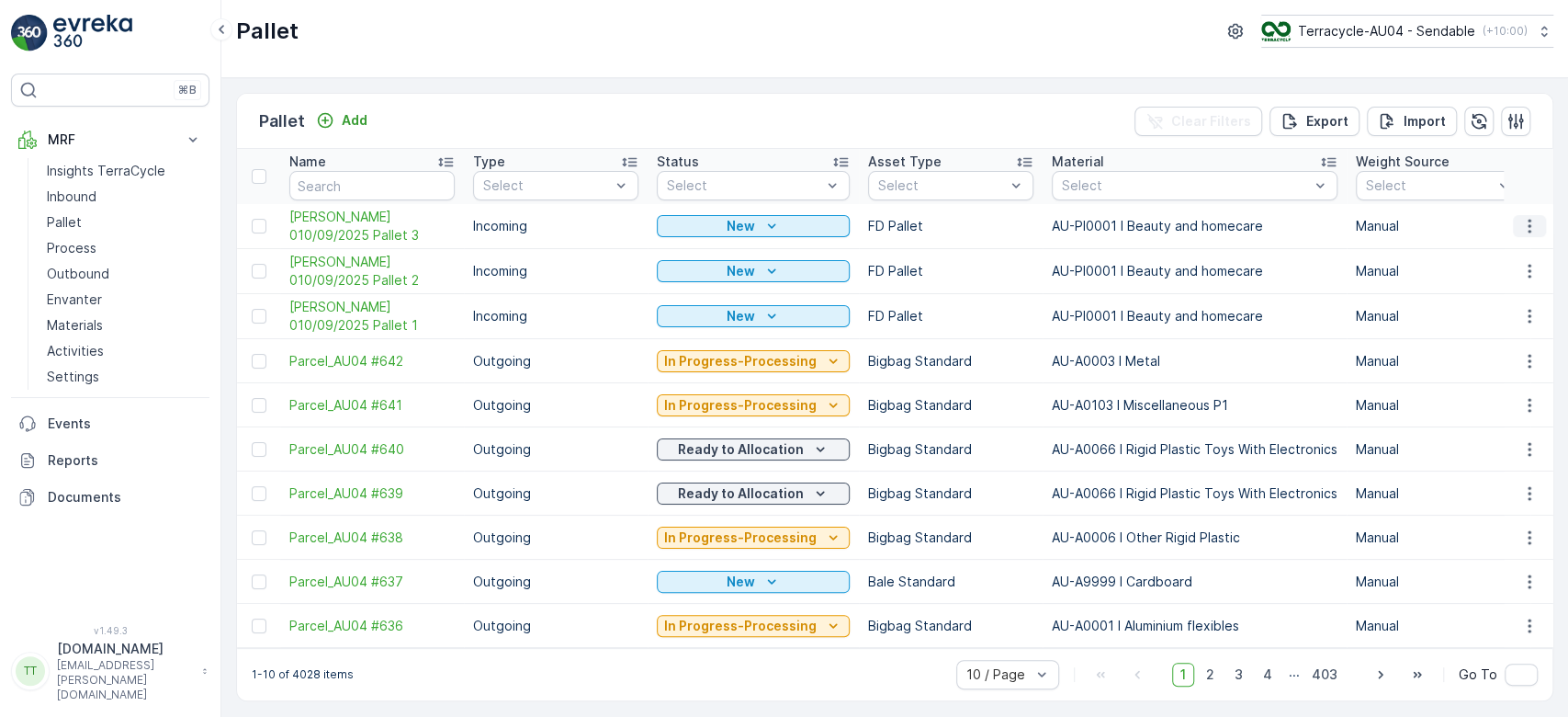
click at [1521, 218] on icon "button" at bounding box center [1529, 226] width 18 height 18
click at [1483, 306] on span "Duplicate Pallet" at bounding box center [1503, 303] width 98 height 18
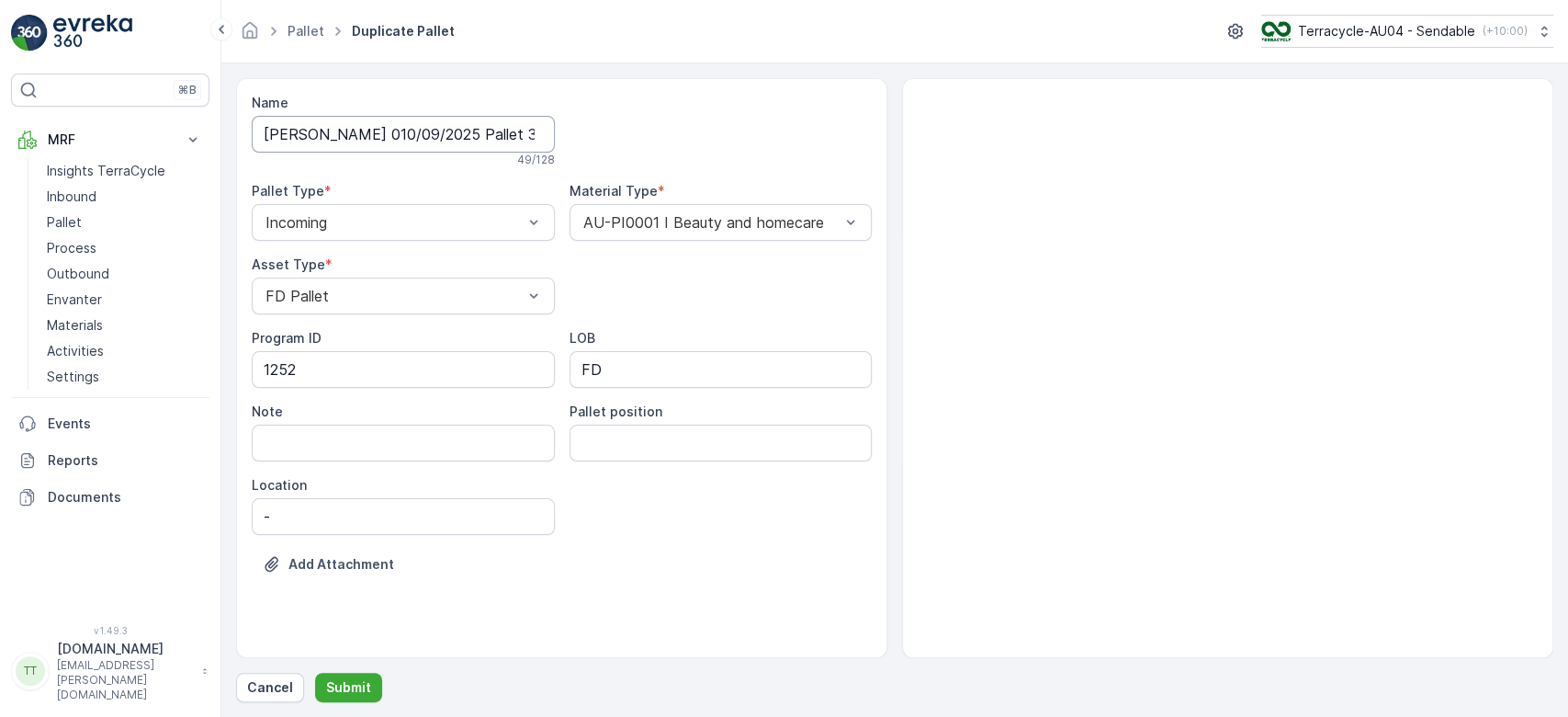
scroll to position [0, 116]
drag, startPoint x: 473, startPoint y: 133, endPoint x: 768, endPoint y: 141, distance: 295.1
click at [762, 142] on div "Name FD Mecca 010/09/2025 Pallet 3 Copy #1757400850654 49 / 128 Pallet Type * I…" at bounding box center [562, 347] width 620 height 507
type input "FD Mecca 010/09/2025 Pallet 4"
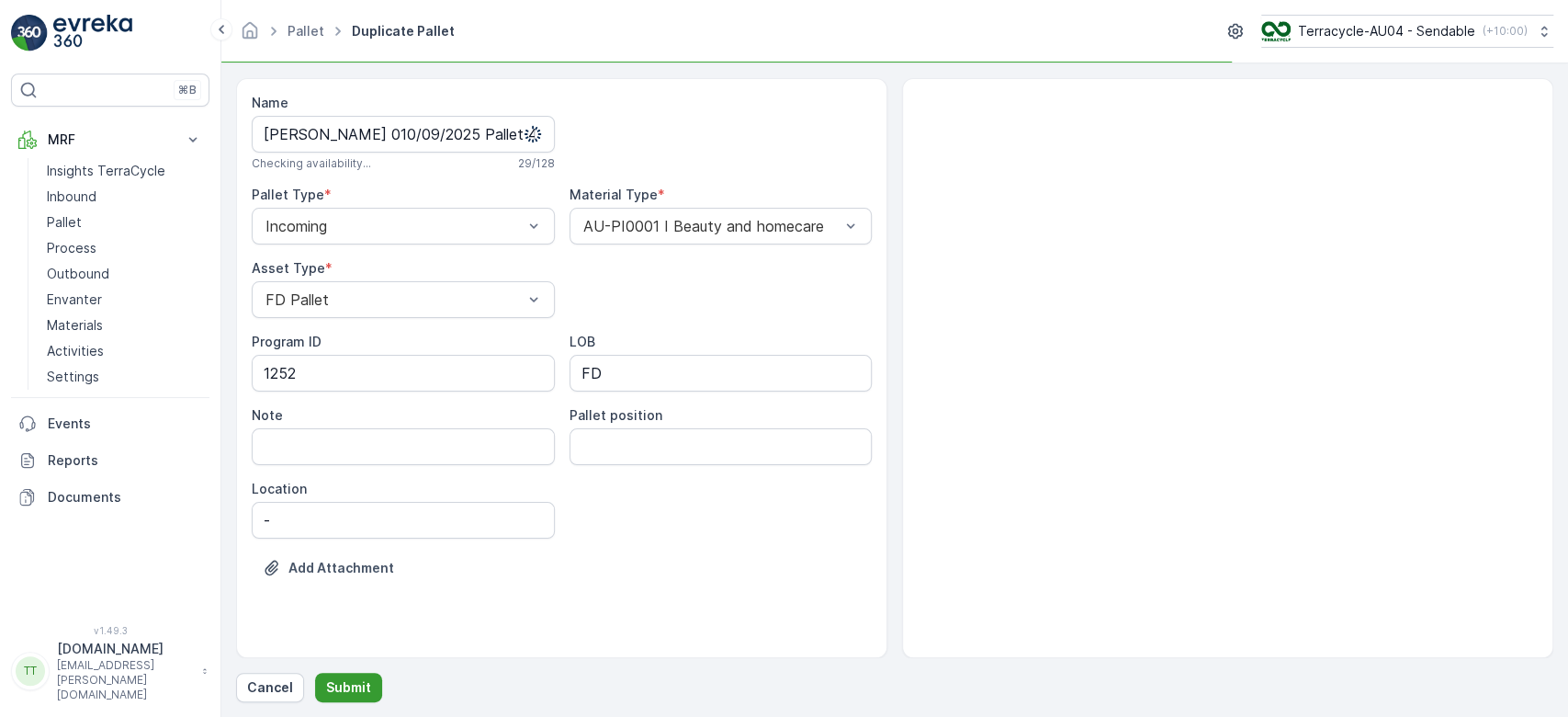
click at [345, 687] on p "Submit" at bounding box center [349, 687] width 45 height 18
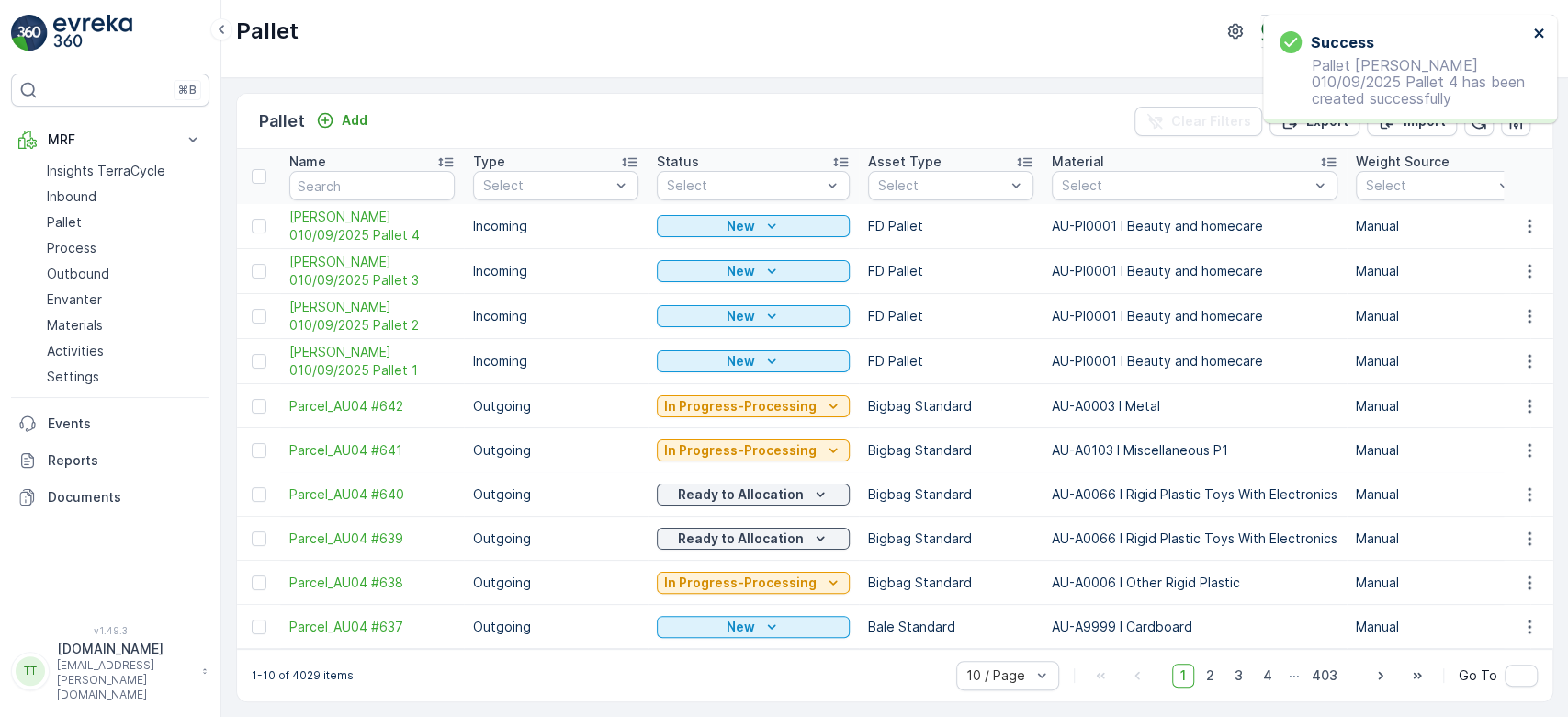
click at [1544, 35] on icon "close" at bounding box center [1539, 33] width 13 height 15
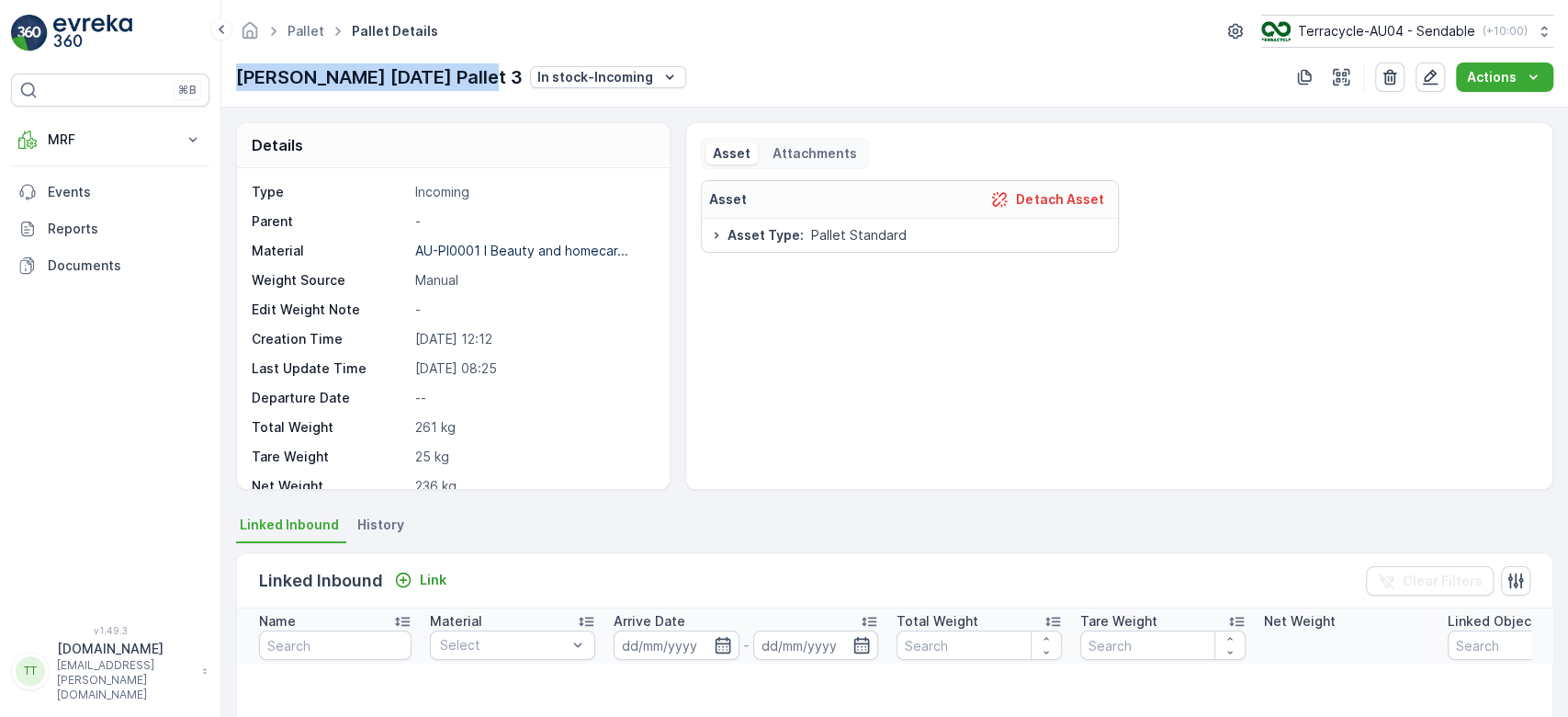
drag, startPoint x: 488, startPoint y: 79, endPoint x: 235, endPoint y: 78, distance: 253.0
click at [236, 78] on p "[PERSON_NAME] [DATE] Pallet 3" at bounding box center [380, 77] width 287 height 27
copy p "[PERSON_NAME] [DATE] Pallet"
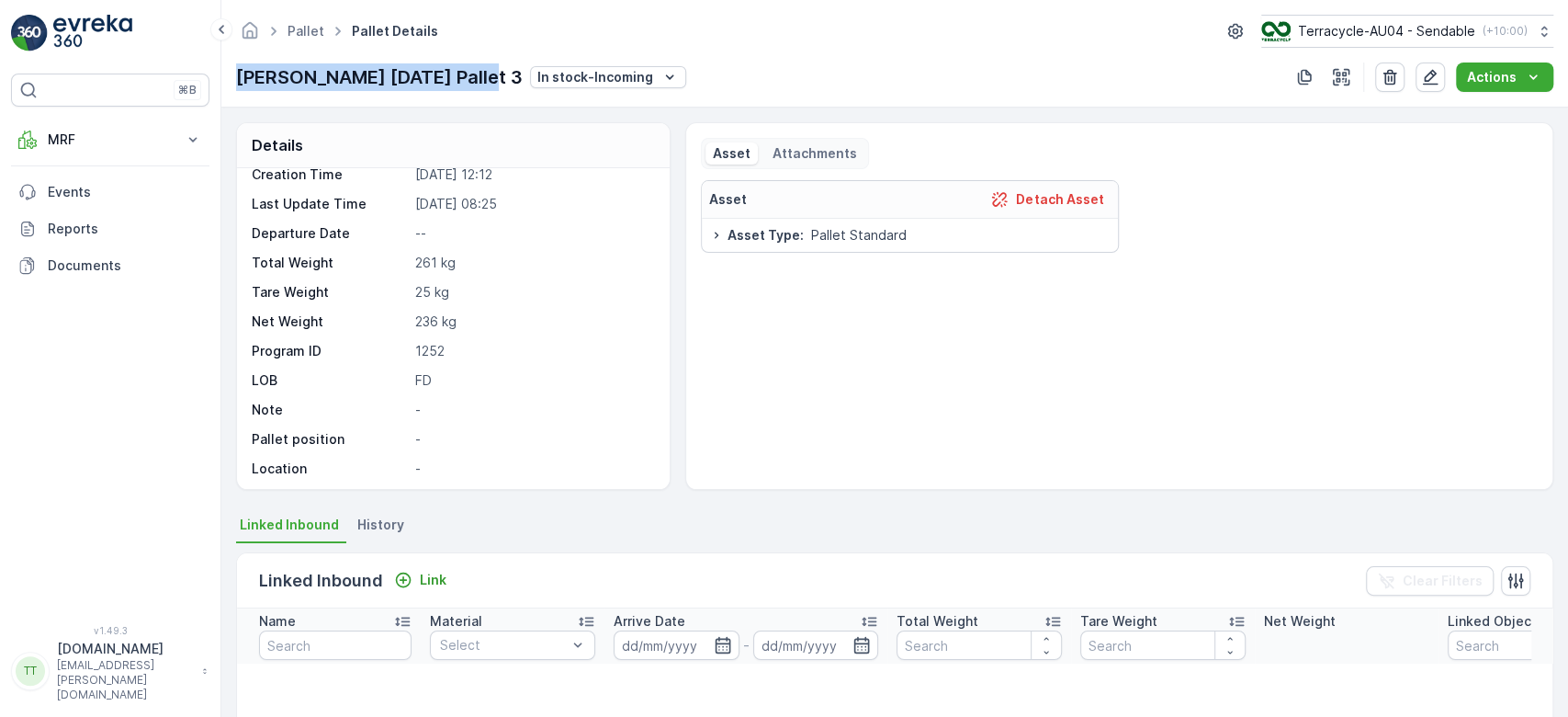
scroll to position [169, 0]
